Goal: Information Seeking & Learning: Learn about a topic

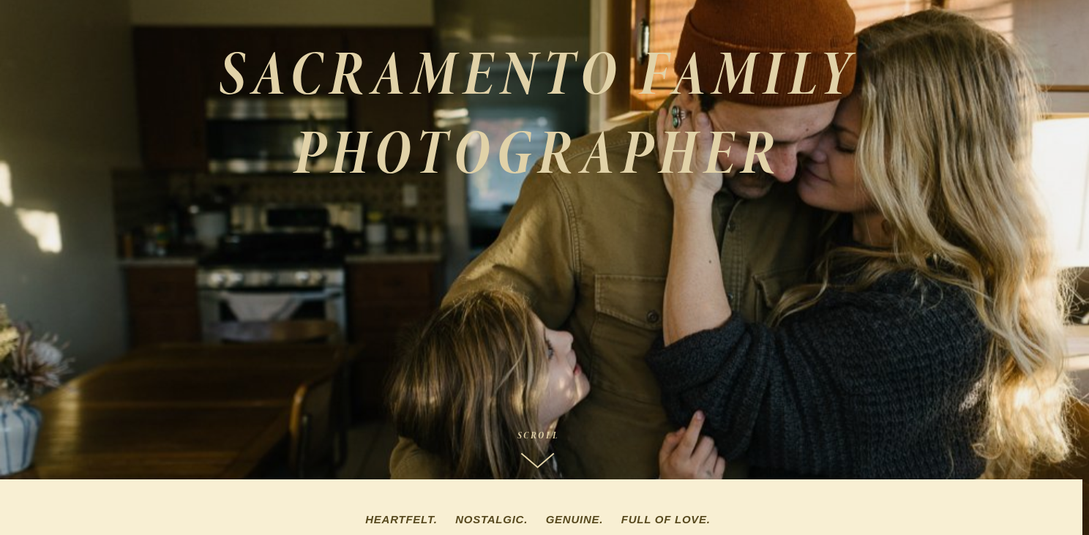
scroll to position [0, 7]
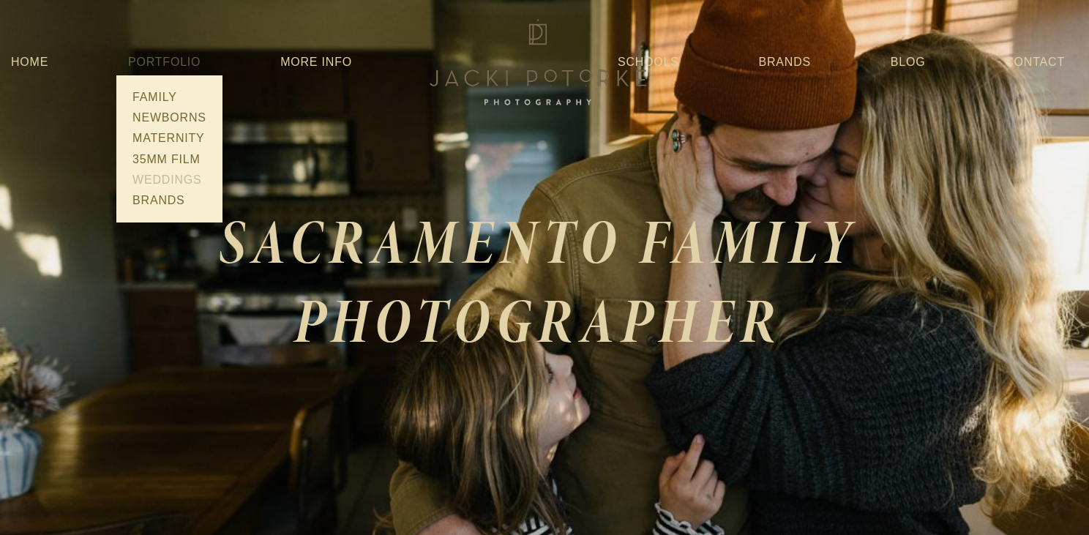
click at [161, 173] on link "Weddings" at bounding box center [169, 180] width 83 height 20
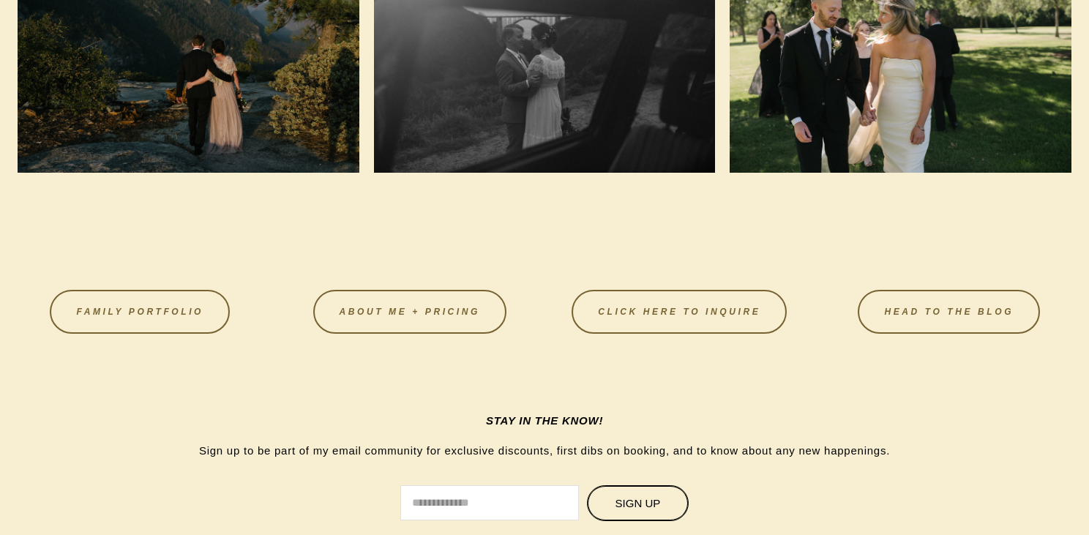
scroll to position [1723, 0]
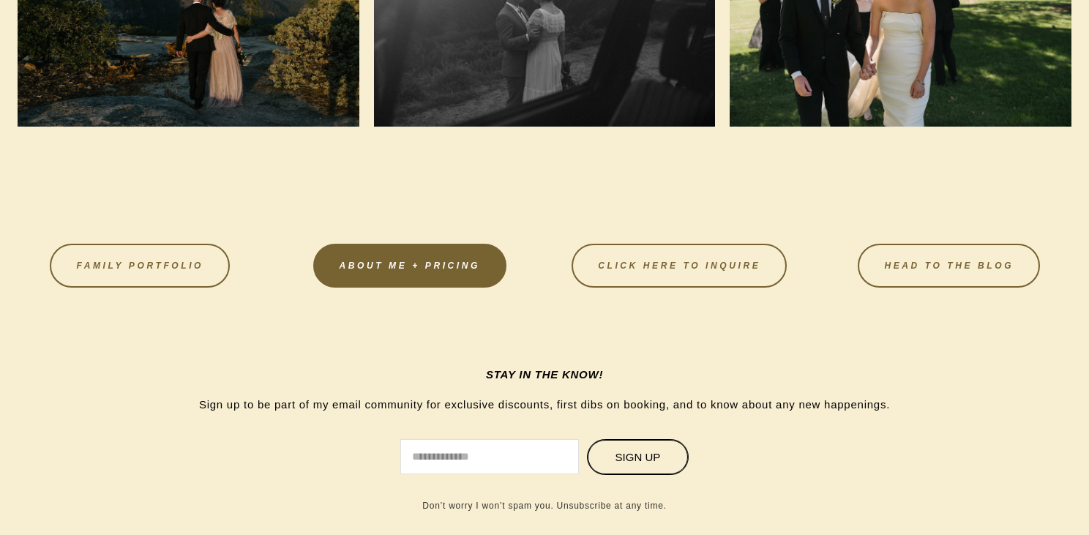
click at [390, 263] on link "About Me + Pricing" at bounding box center [409, 266] width 193 height 44
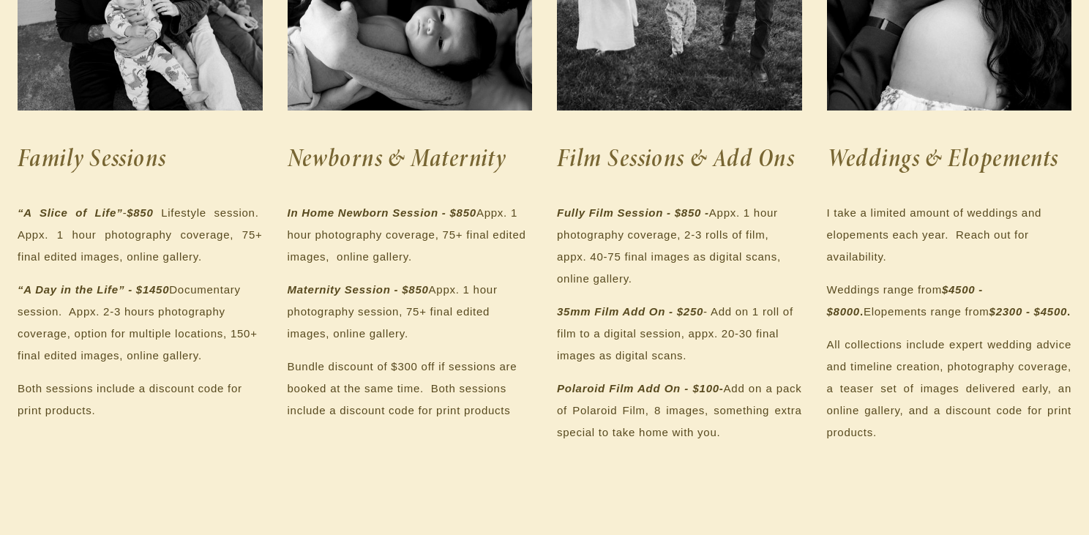
scroll to position [424, 0]
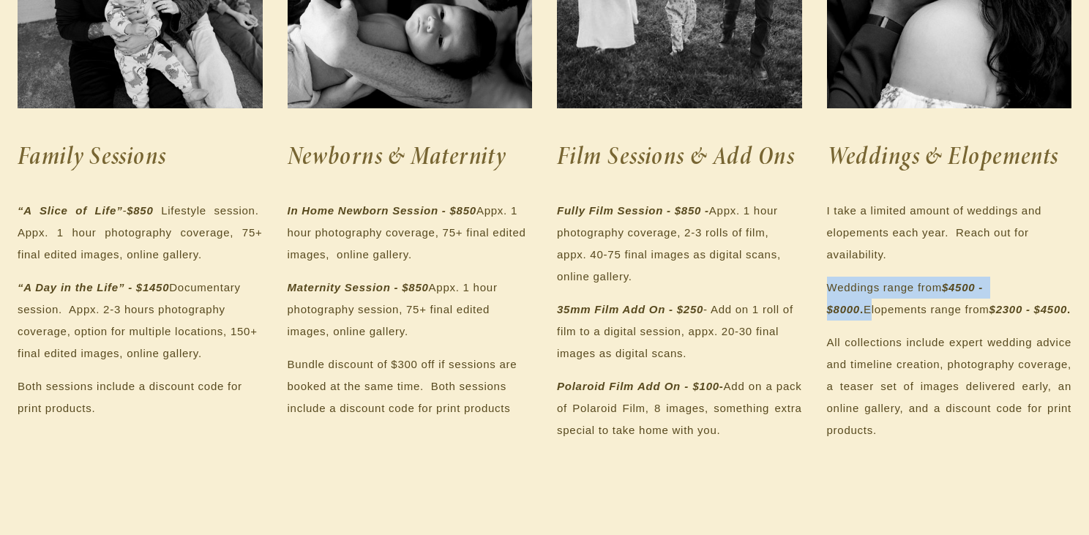
drag, startPoint x: 827, startPoint y: 288, endPoint x: 1029, endPoint y: 284, distance: 202.7
click at [1030, 284] on p "Weddings range from $4500 - $8000 . Elopements range from $2300 - $4500 ." at bounding box center [949, 299] width 245 height 44
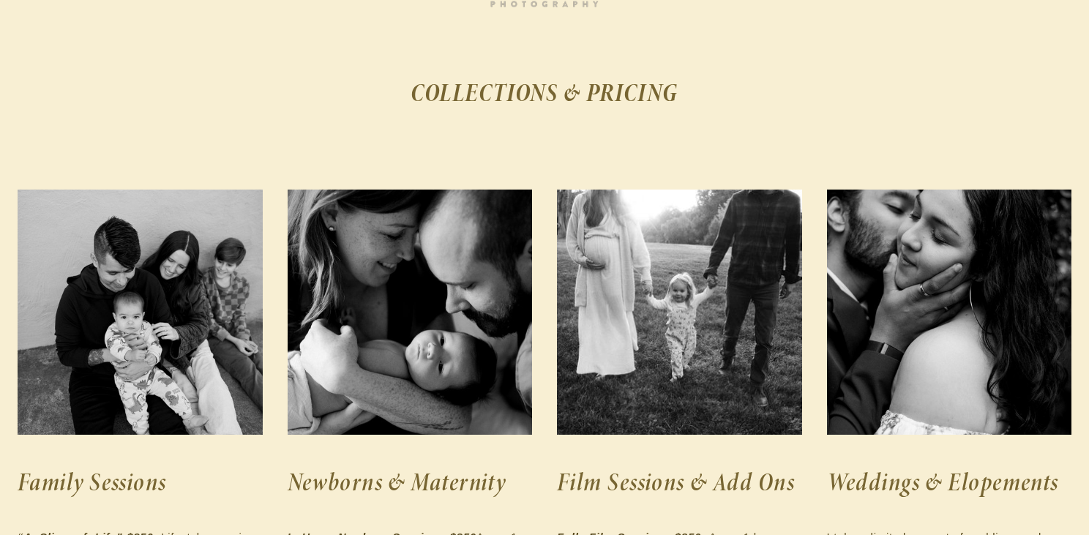
scroll to position [10, 0]
